Goal: Task Accomplishment & Management: Use online tool/utility

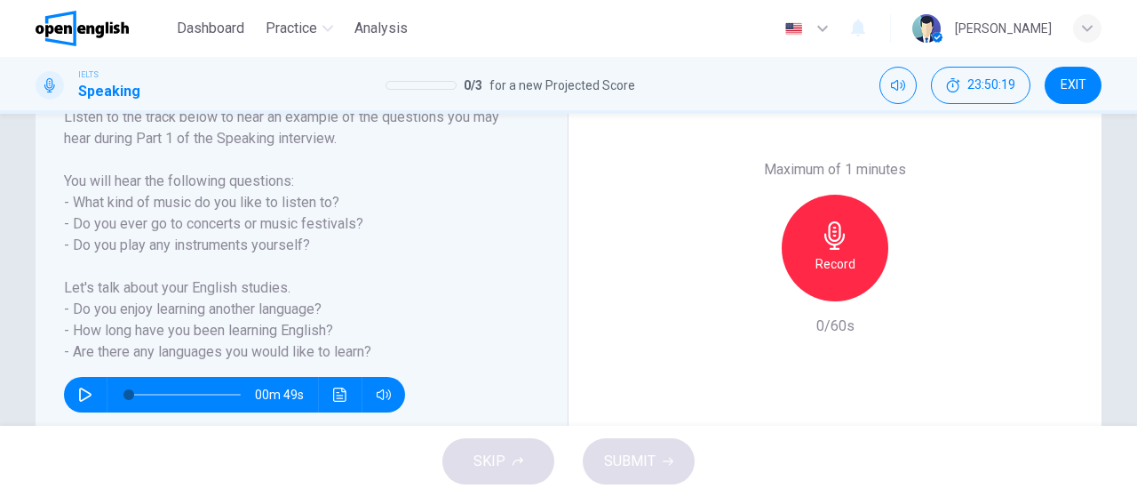
scroll to position [298, 0]
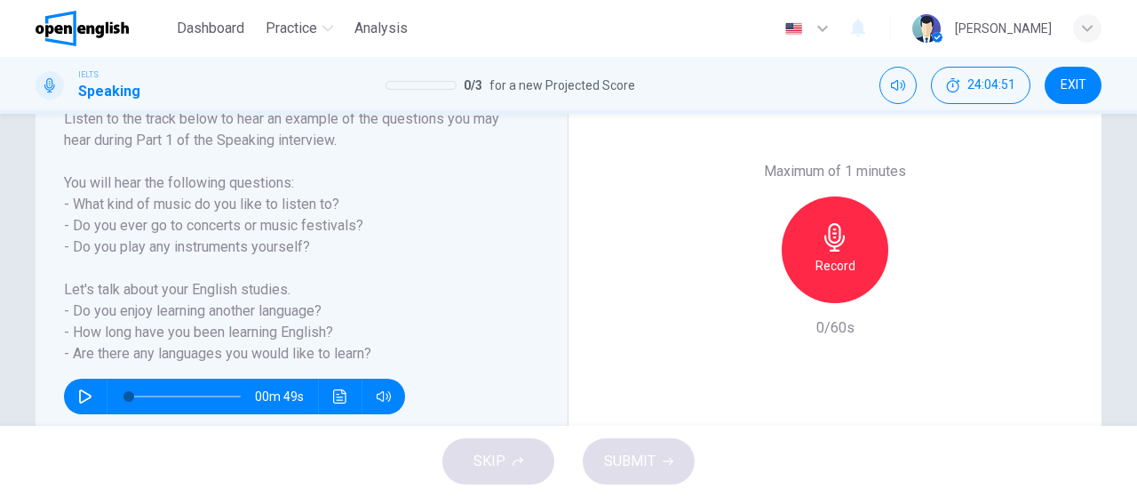
click at [812, 232] on div "Record" at bounding box center [835, 249] width 107 height 107
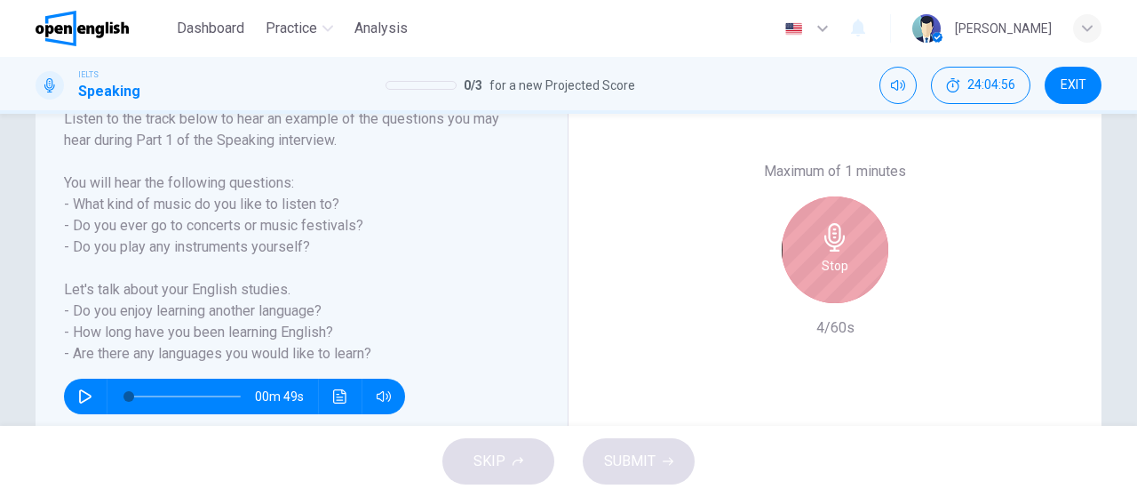
click at [812, 232] on div "Stop" at bounding box center [835, 249] width 107 height 107
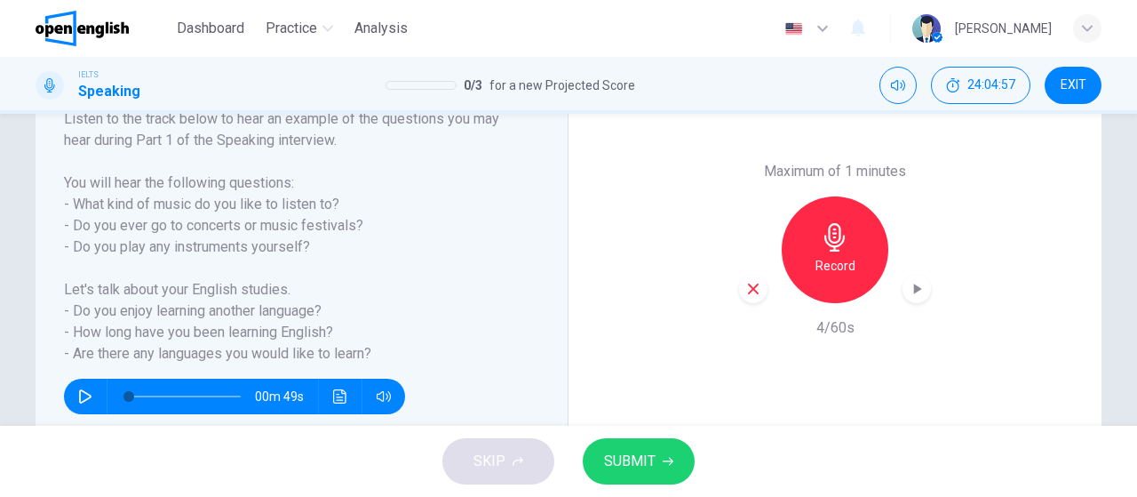
click at [914, 291] on icon "button" at bounding box center [918, 288] width 8 height 11
click at [729, 288] on div "Maximum of 1 minutes Record 4/60s" at bounding box center [835, 249] width 533 height 439
click at [746, 286] on icon "button" at bounding box center [754, 289] width 16 height 16
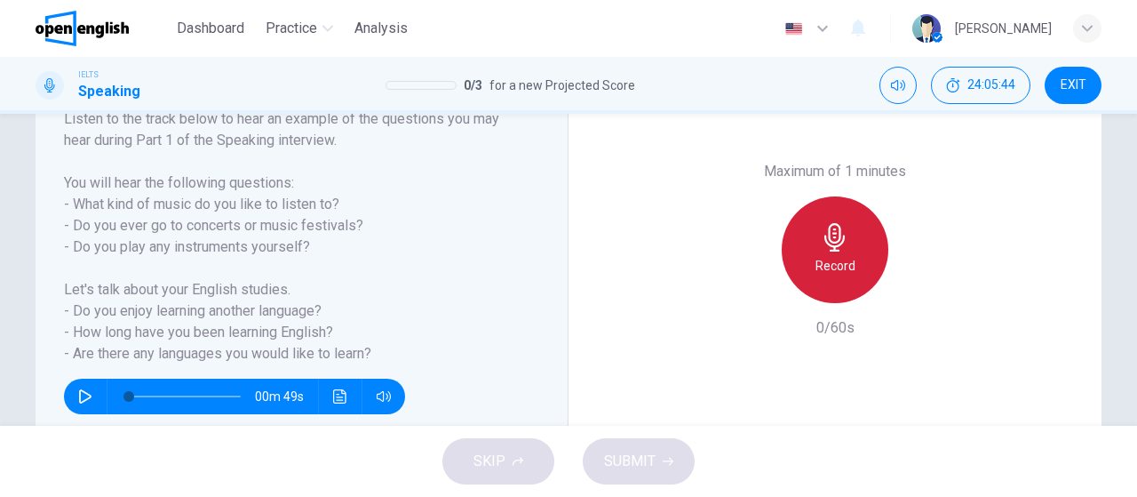
click at [827, 262] on h6 "Record" at bounding box center [836, 265] width 40 height 21
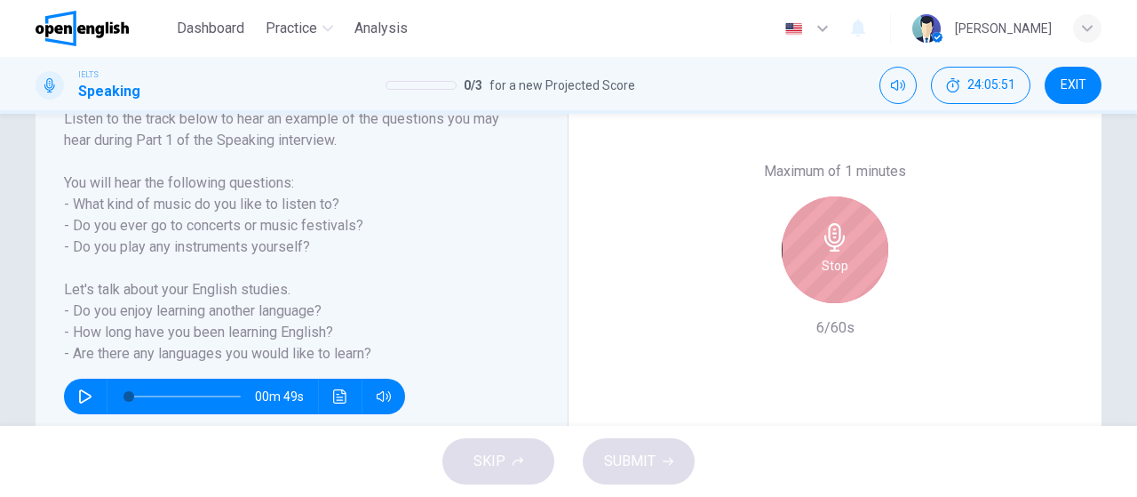
click at [827, 262] on h6 "Stop" at bounding box center [835, 265] width 27 height 21
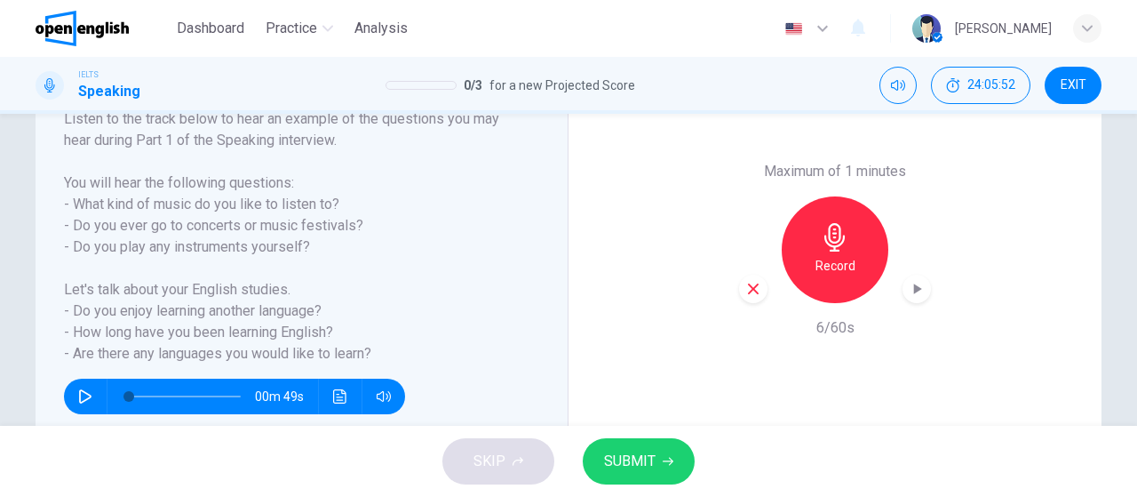
click at [746, 292] on icon "button" at bounding box center [754, 289] width 16 height 16
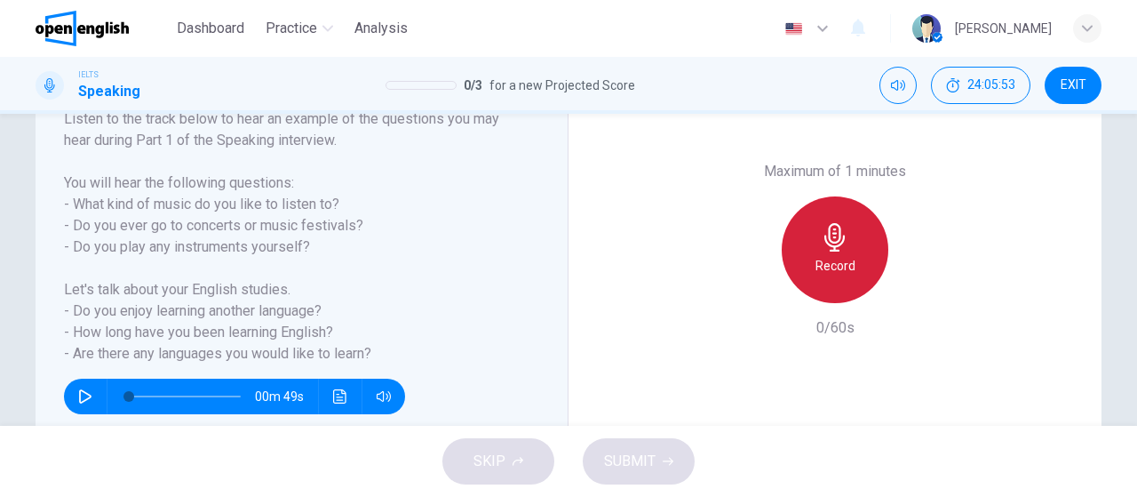
click at [816, 271] on h6 "Record" at bounding box center [836, 265] width 40 height 21
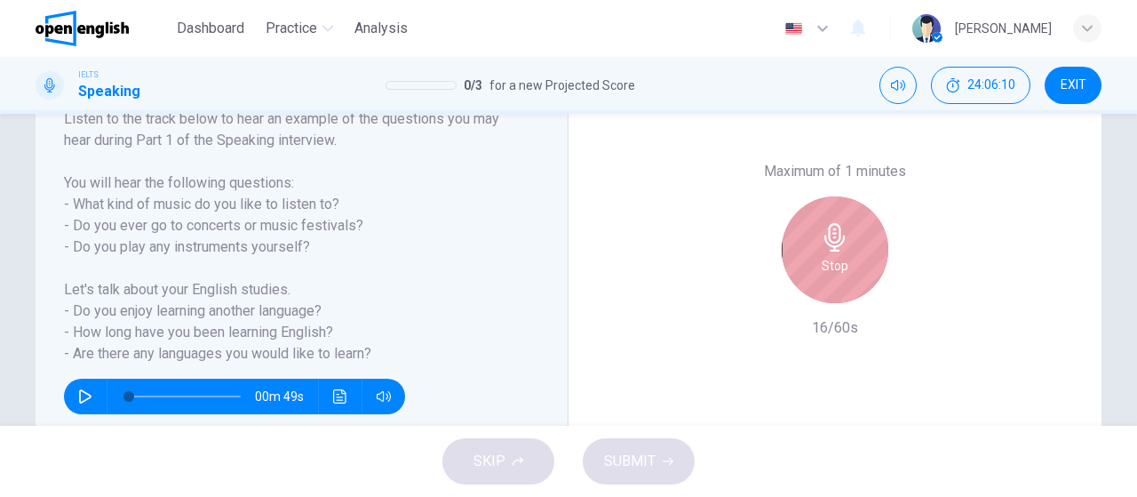
click at [812, 271] on div "Stop" at bounding box center [835, 249] width 107 height 107
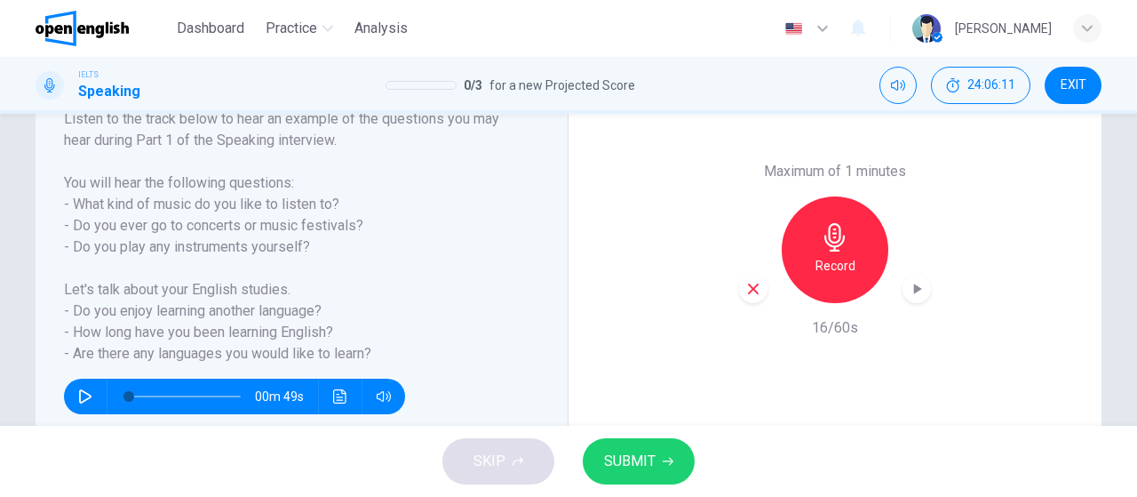
click at [763, 288] on div "Record" at bounding box center [835, 249] width 192 height 107
click at [761, 288] on div "button" at bounding box center [753, 289] width 28 height 28
click at [845, 269] on h6 "Record" at bounding box center [836, 265] width 40 height 21
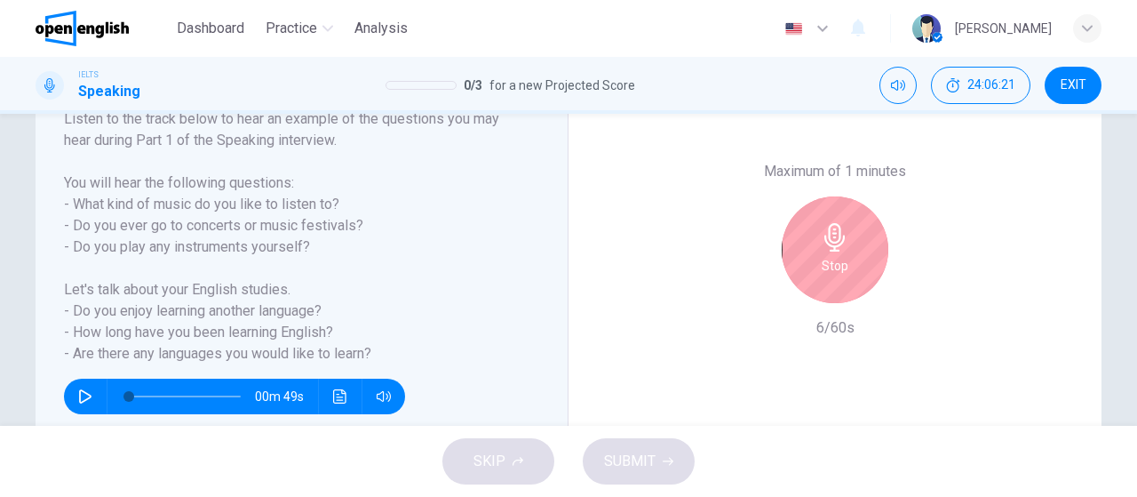
click at [845, 269] on div "Stop" at bounding box center [835, 249] width 107 height 107
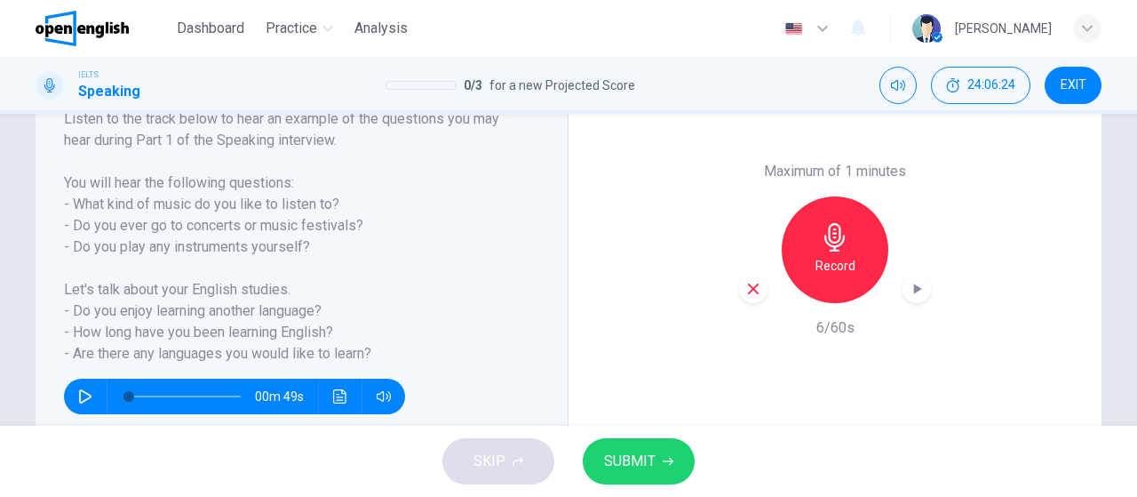
click at [746, 283] on icon "button" at bounding box center [754, 289] width 16 height 16
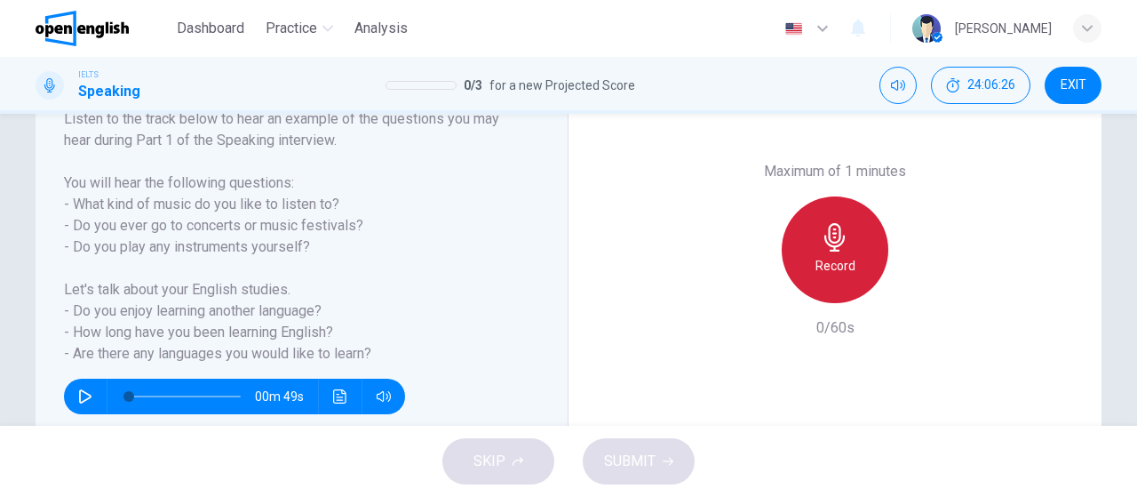
click at [818, 275] on h6 "Record" at bounding box center [836, 265] width 40 height 21
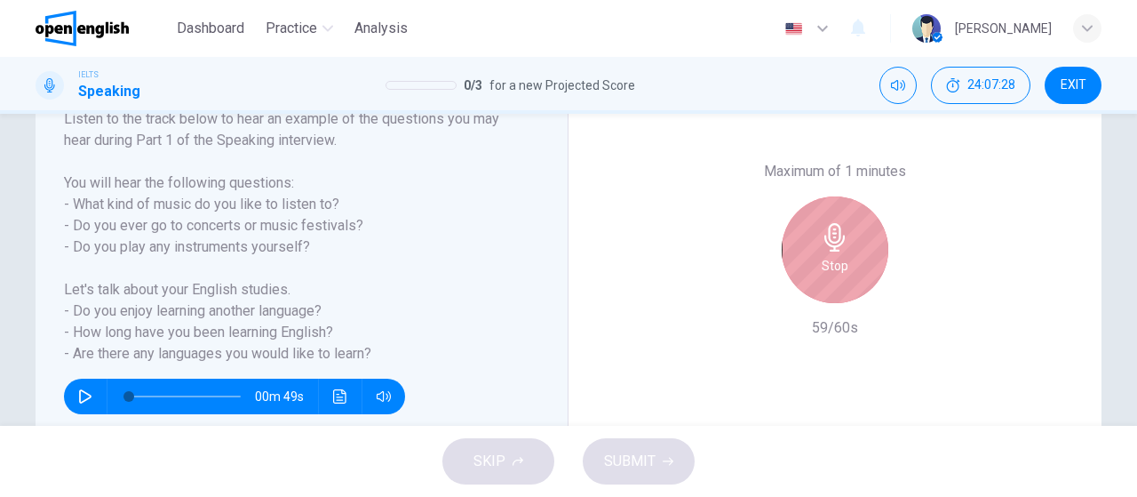
click at [822, 275] on h6 "Stop" at bounding box center [835, 265] width 27 height 21
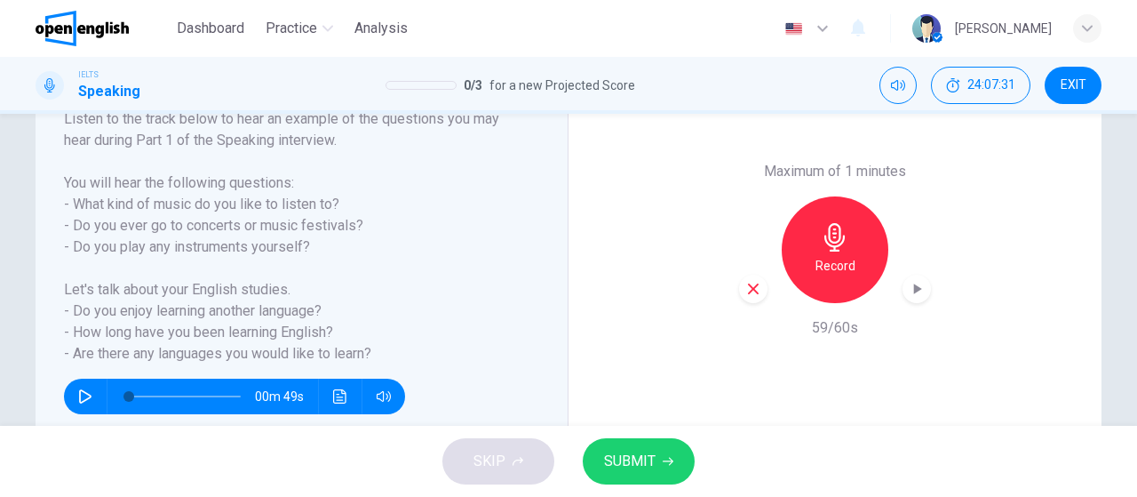
click at [946, 287] on div "Maximum of 1 minutes Record 59/60s" at bounding box center [835, 249] width 533 height 439
click at [908, 289] on icon "button" at bounding box center [917, 289] width 18 height 18
click at [750, 288] on icon "button" at bounding box center [753, 288] width 11 height 11
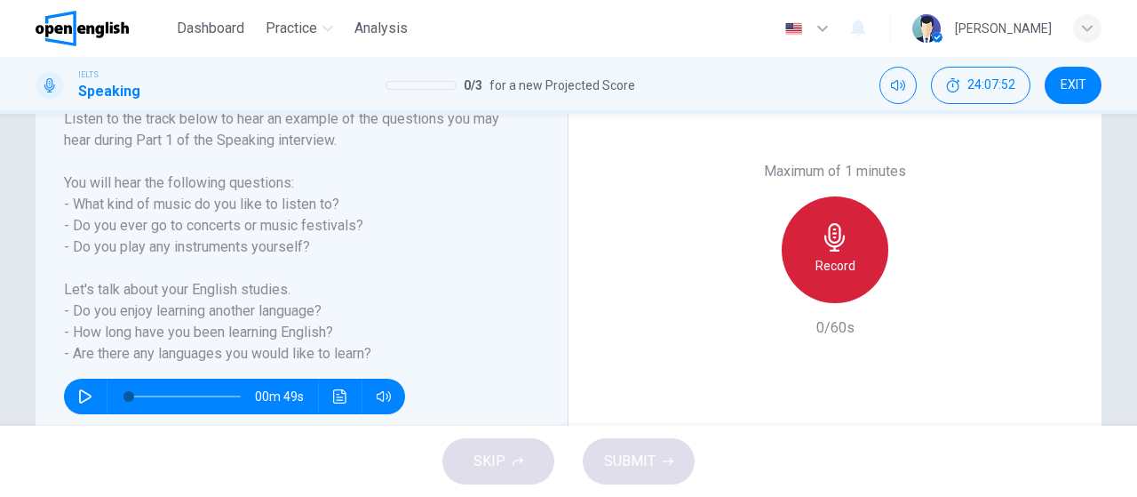
click at [842, 255] on h6 "Record" at bounding box center [836, 265] width 40 height 21
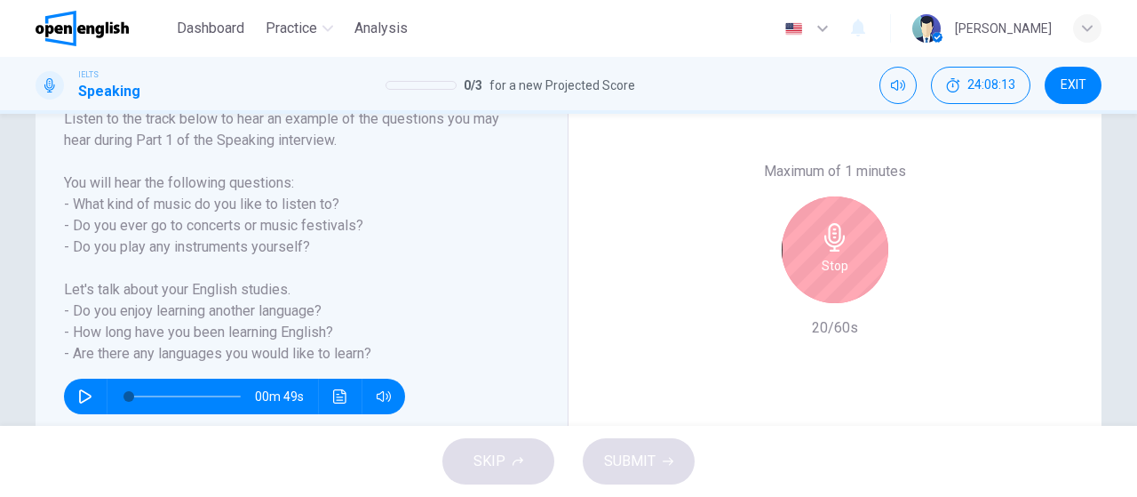
click at [842, 255] on h6 "Stop" at bounding box center [835, 265] width 27 height 21
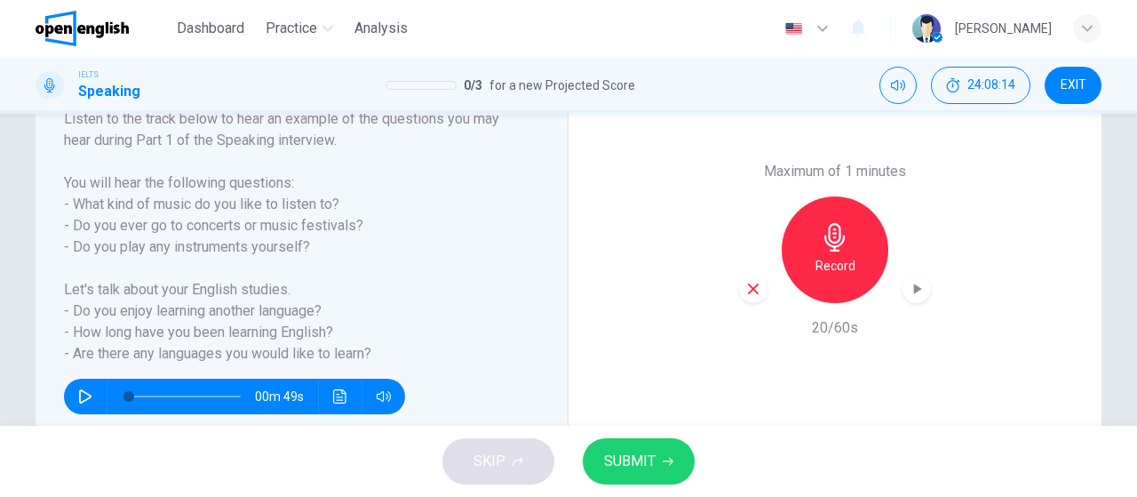
click at [764, 283] on div "Record" at bounding box center [835, 249] width 192 height 107
click at [749, 287] on icon "button" at bounding box center [753, 288] width 11 height 11
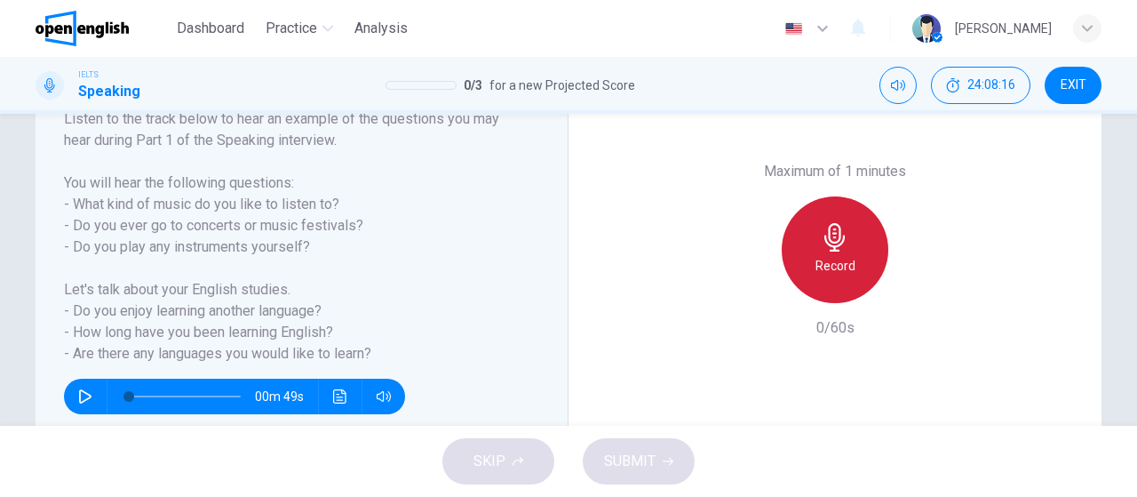
click at [827, 269] on h6 "Record" at bounding box center [836, 265] width 40 height 21
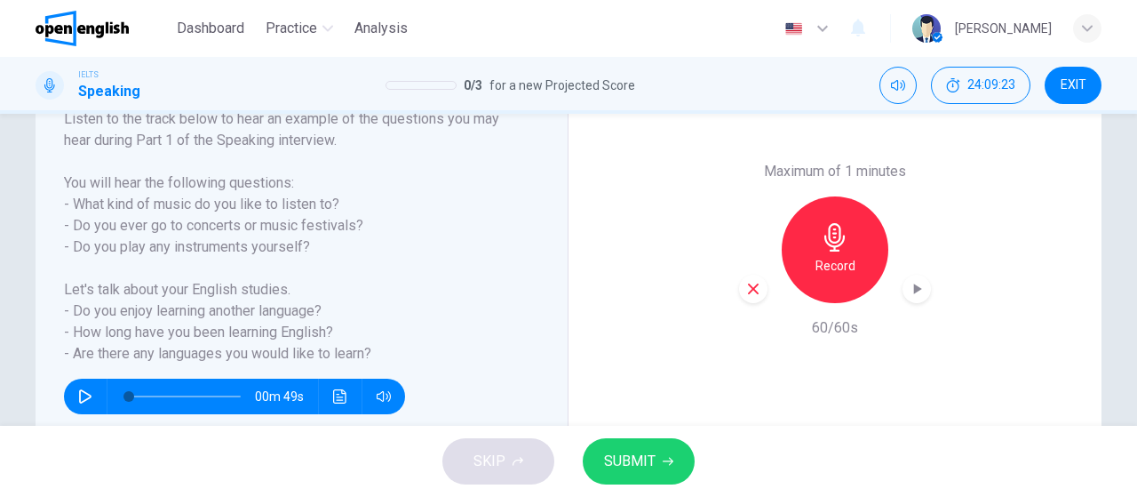
click at [755, 295] on icon "button" at bounding box center [754, 289] width 16 height 16
click at [805, 257] on div "Record" at bounding box center [835, 249] width 107 height 107
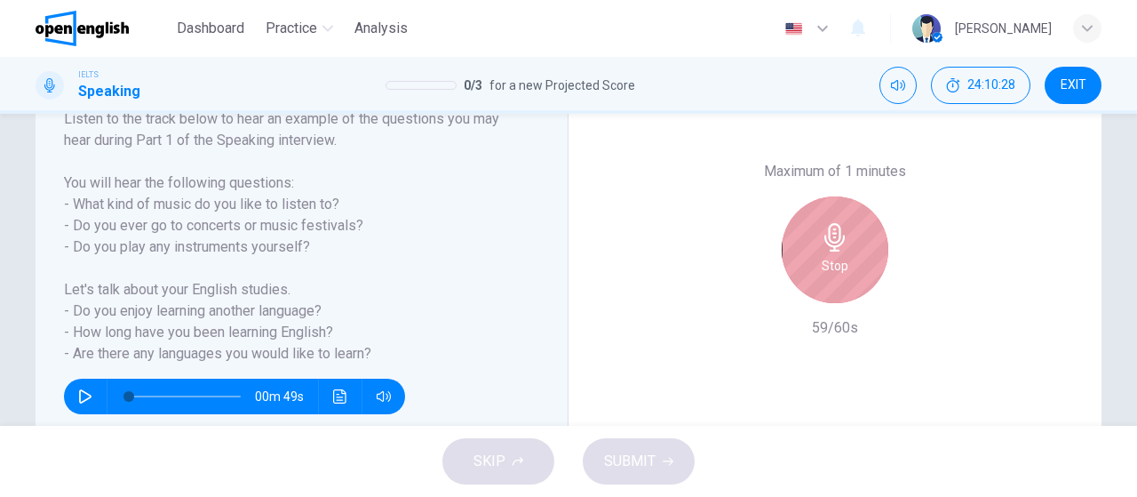
click at [805, 257] on div "Stop" at bounding box center [835, 249] width 107 height 107
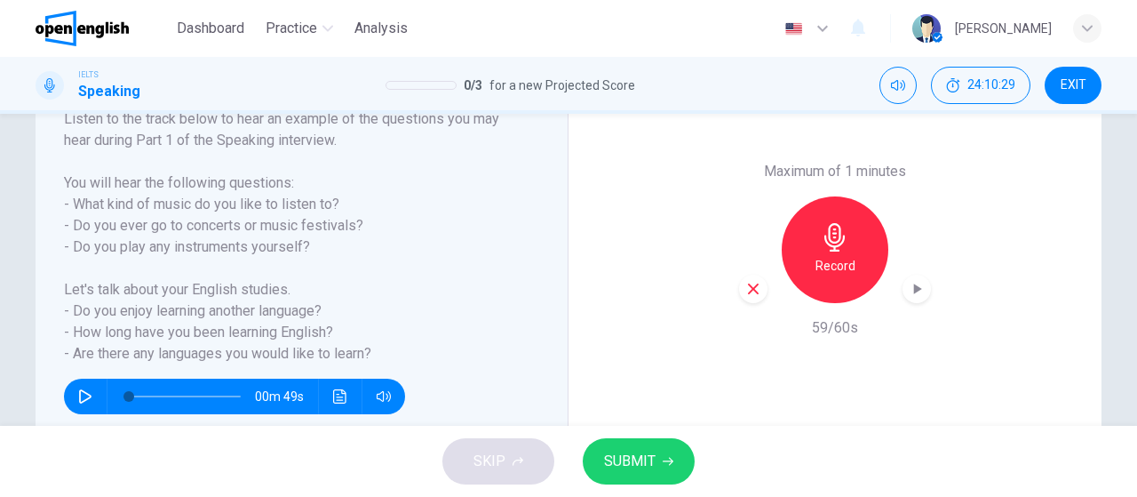
click at [642, 455] on span "SUBMIT" at bounding box center [630, 461] width 52 height 25
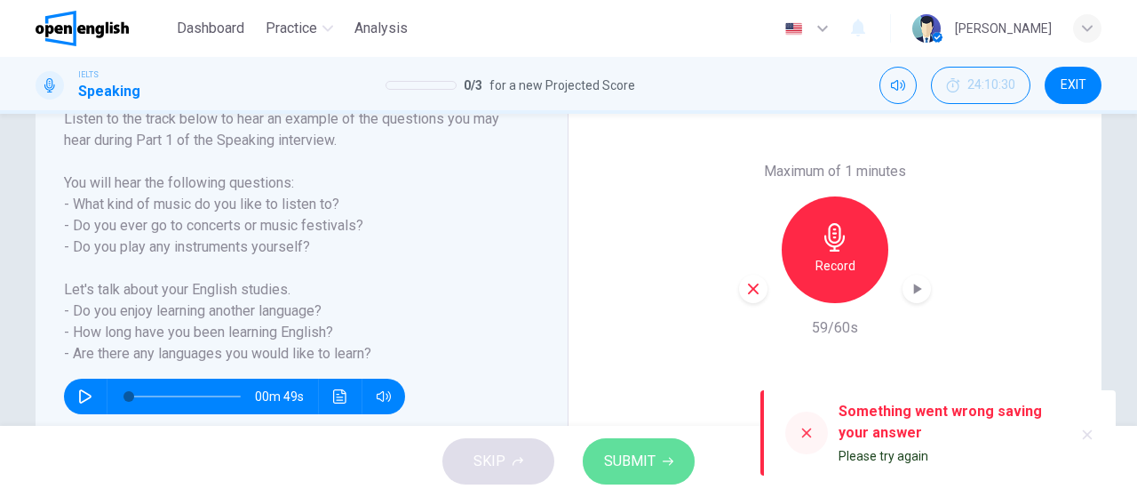
click at [650, 466] on span "SUBMIT" at bounding box center [630, 461] width 52 height 25
click at [631, 457] on span "SUBMIT" at bounding box center [630, 461] width 52 height 25
click at [799, 440] on div at bounding box center [807, 432] width 43 height 43
click at [811, 431] on icon at bounding box center [807, 433] width 14 height 14
click at [913, 297] on icon "button" at bounding box center [917, 289] width 18 height 18
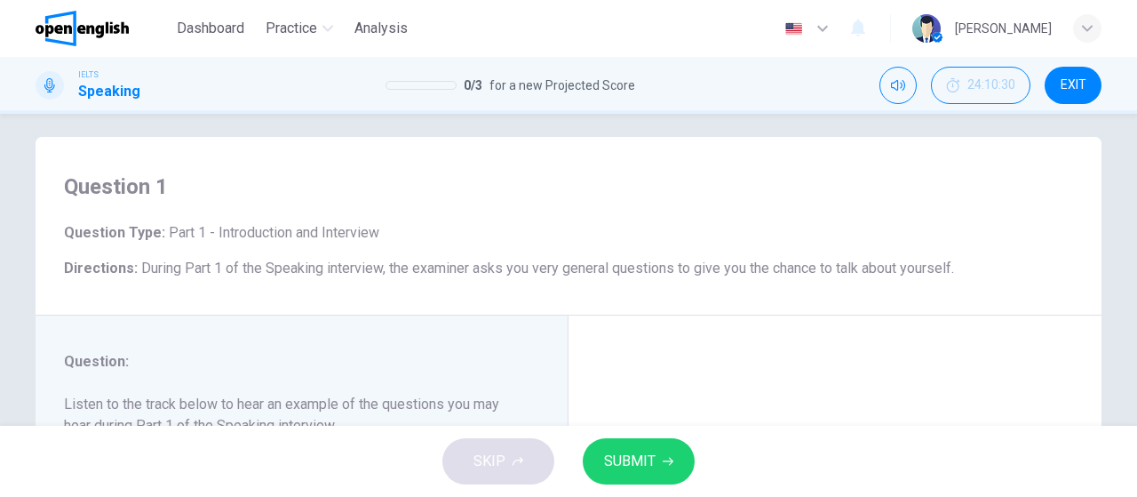
scroll to position [0, 0]
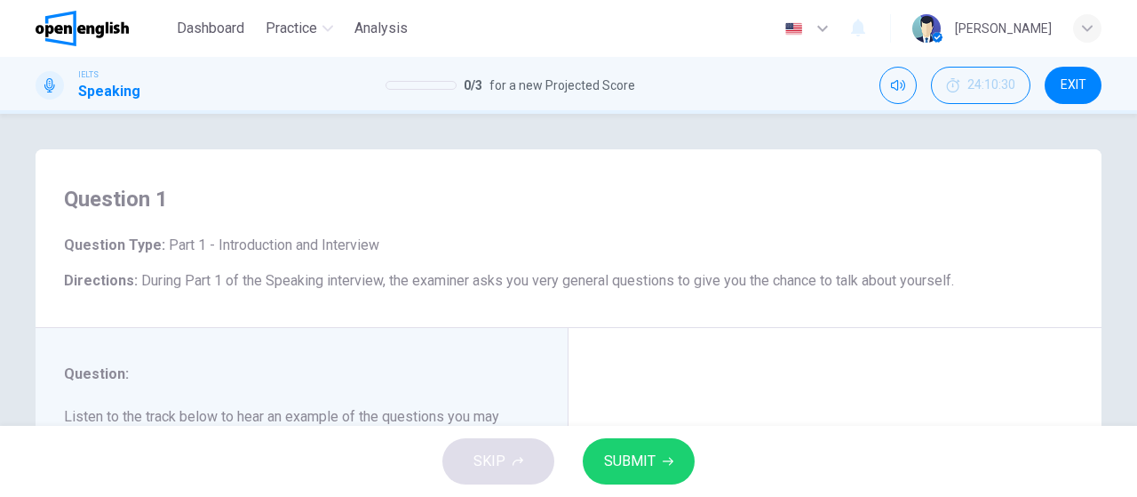
click at [639, 465] on span "SUBMIT" at bounding box center [630, 461] width 52 height 25
click at [1073, 81] on span "EXIT" at bounding box center [1074, 85] width 26 height 14
